Goal: Go to known website: Go to known website

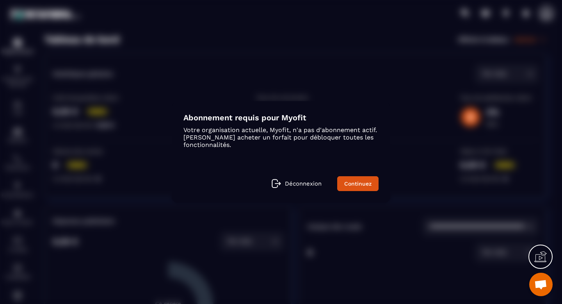
scroll to position [1320, 0]
click at [355, 187] on link "Continuez" at bounding box center [357, 183] width 41 height 15
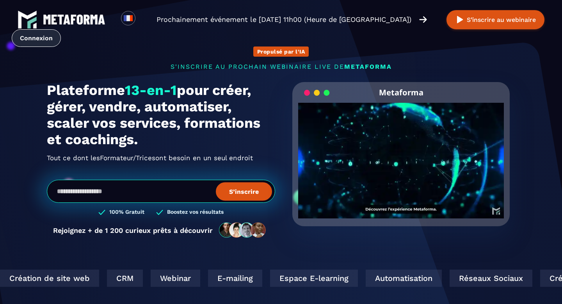
click at [44, 41] on link "Connexion" at bounding box center [36, 38] width 49 height 18
